Goal: Task Accomplishment & Management: Manage account settings

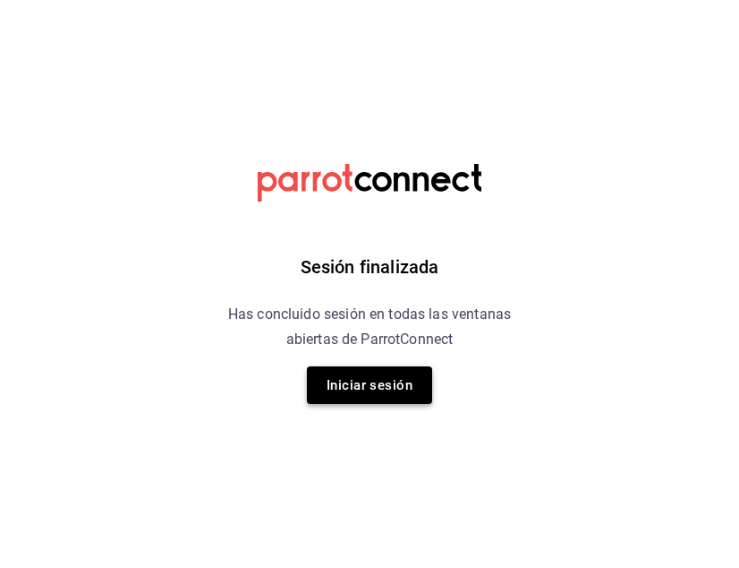
click at [364, 392] on button "Iniciar sesión" at bounding box center [369, 385] width 125 height 38
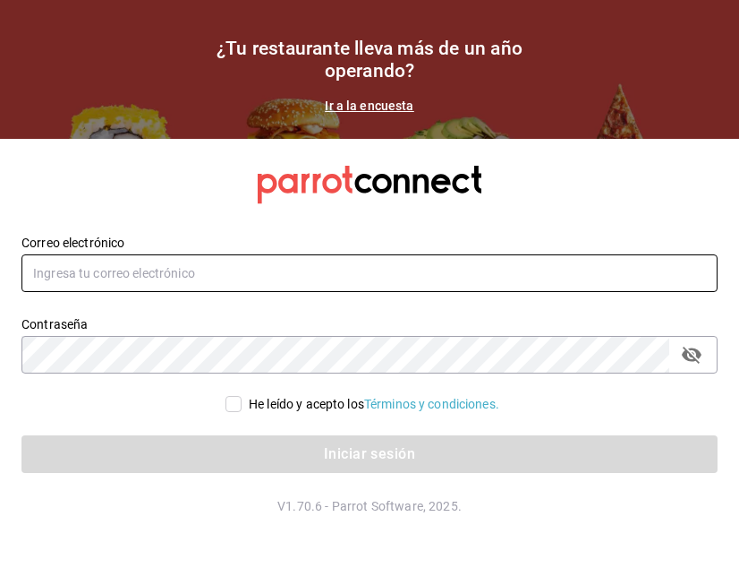
type input "jasel@deseocafe.mx"
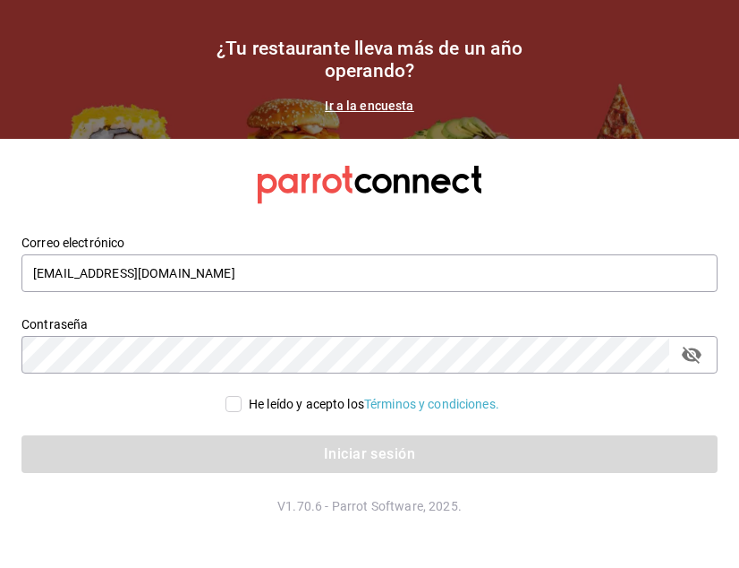
click at [233, 405] on input "He leído y acepto los Términos y condiciones." at bounding box center [234, 404] width 16 height 16
checkbox input "true"
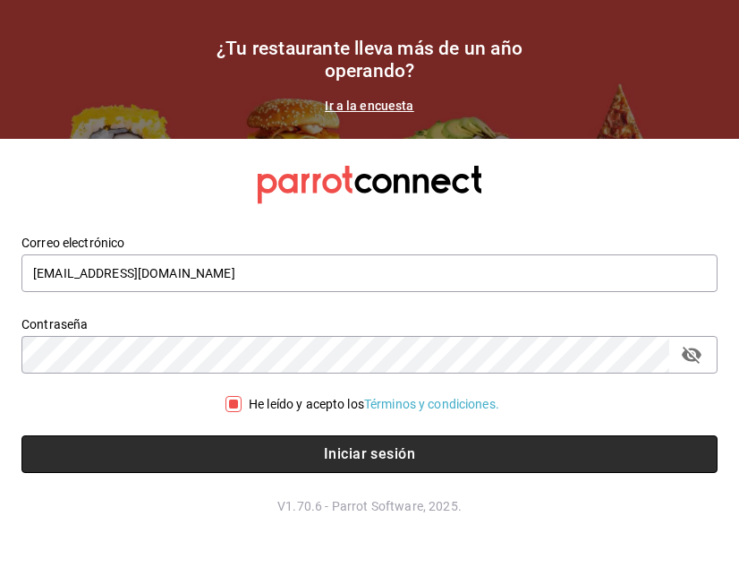
click at [282, 454] on button "Iniciar sesión" at bounding box center [369, 454] width 696 height 38
